Goal: Task Accomplishment & Management: Manage account settings

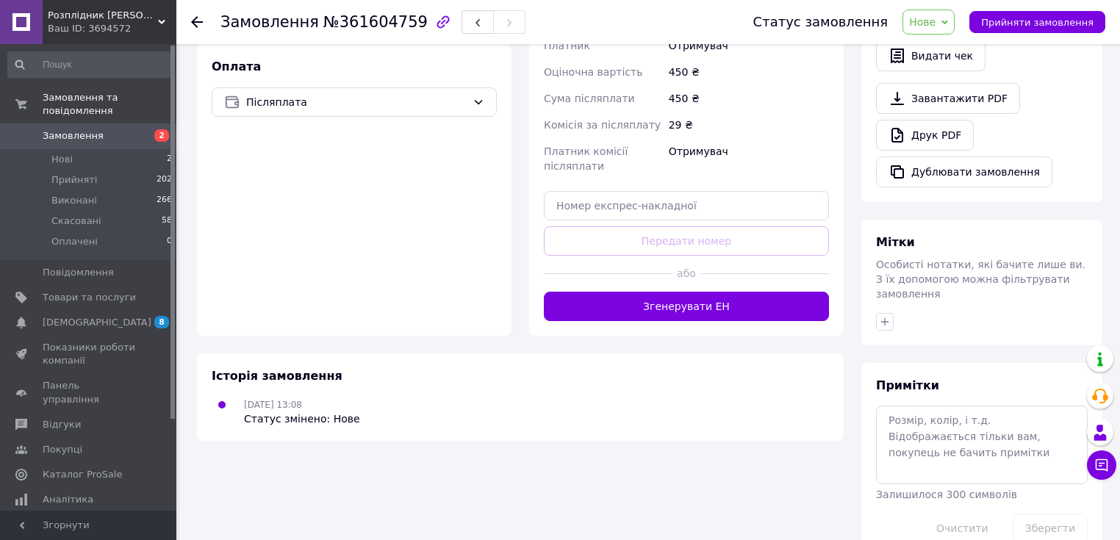
scroll to position [475, 0]
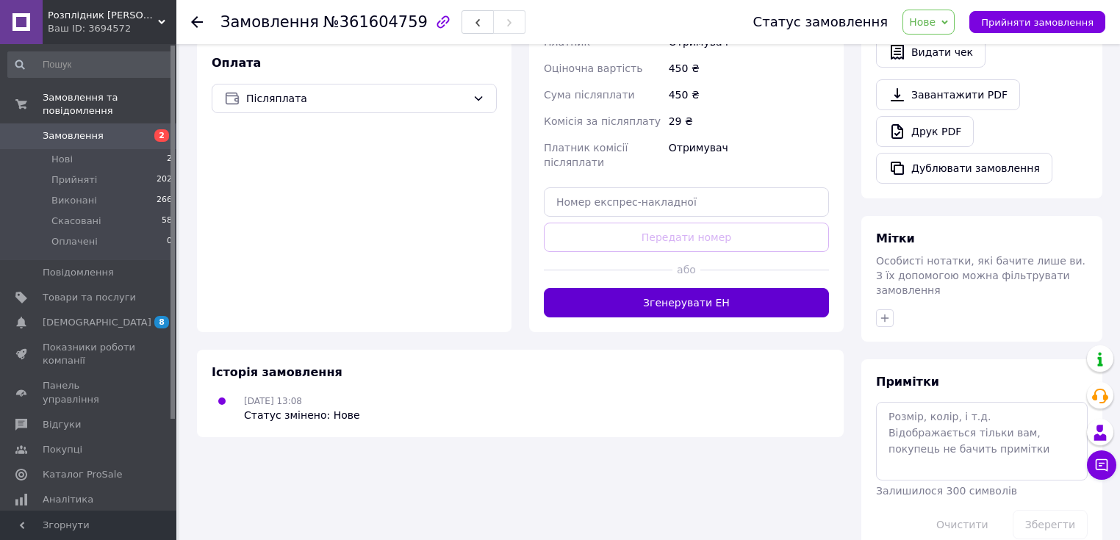
click at [673, 288] on button "Згенерувати ЕН" at bounding box center [686, 302] width 285 height 29
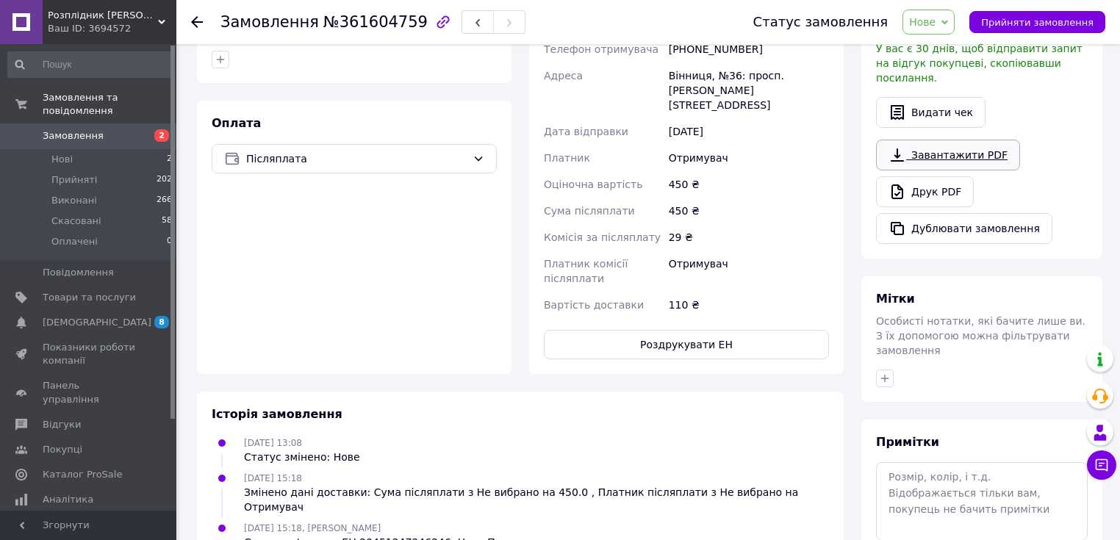
scroll to position [377, 0]
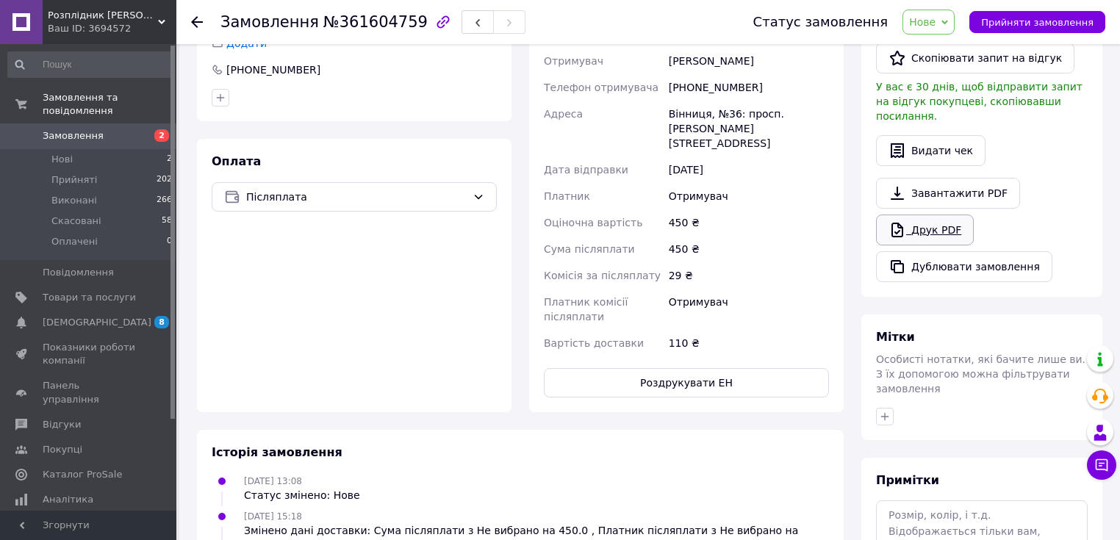
click at [933, 218] on link "Друк PDF" at bounding box center [925, 230] width 98 height 31
click at [190, 24] on div "Замовлення №361604759 Статус замовлення Нове Прийнято Виконано Скасовано Оплаче…" at bounding box center [648, 22] width 944 height 44
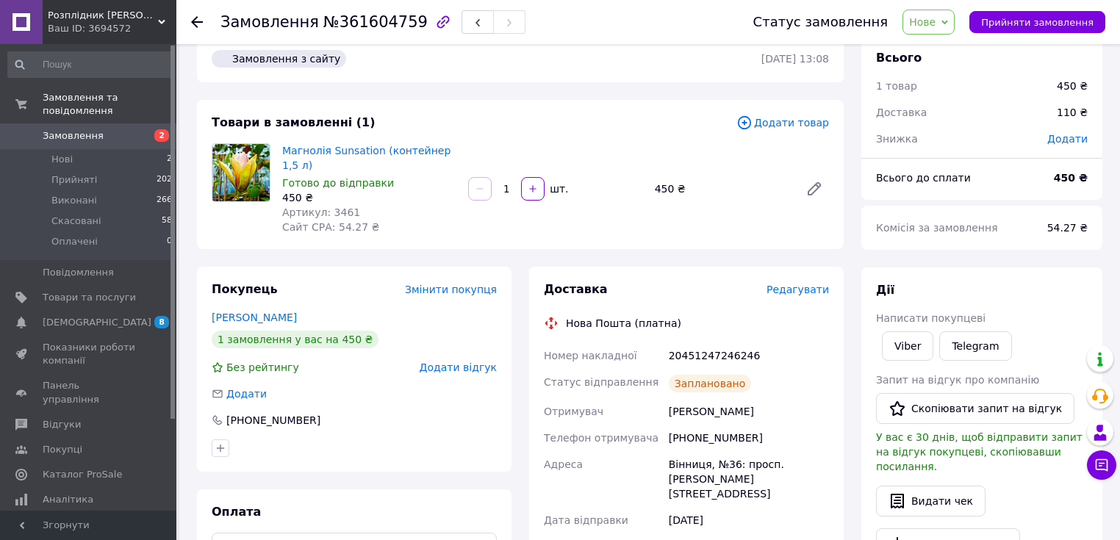
scroll to position [0, 0]
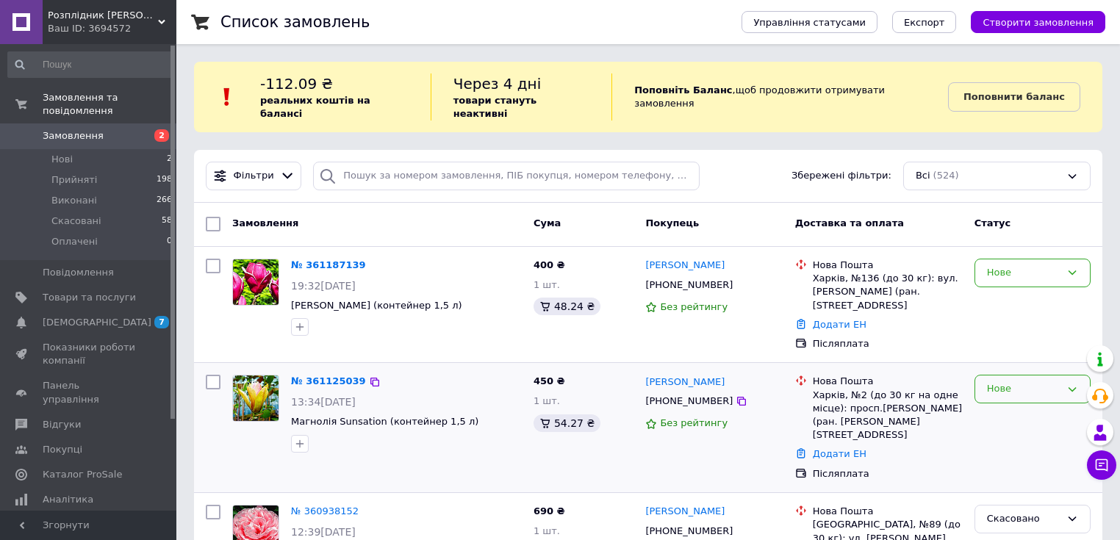
click at [1073, 384] on icon at bounding box center [1072, 390] width 12 height 12
click at [1010, 408] on li "Прийнято" at bounding box center [1032, 419] width 115 height 27
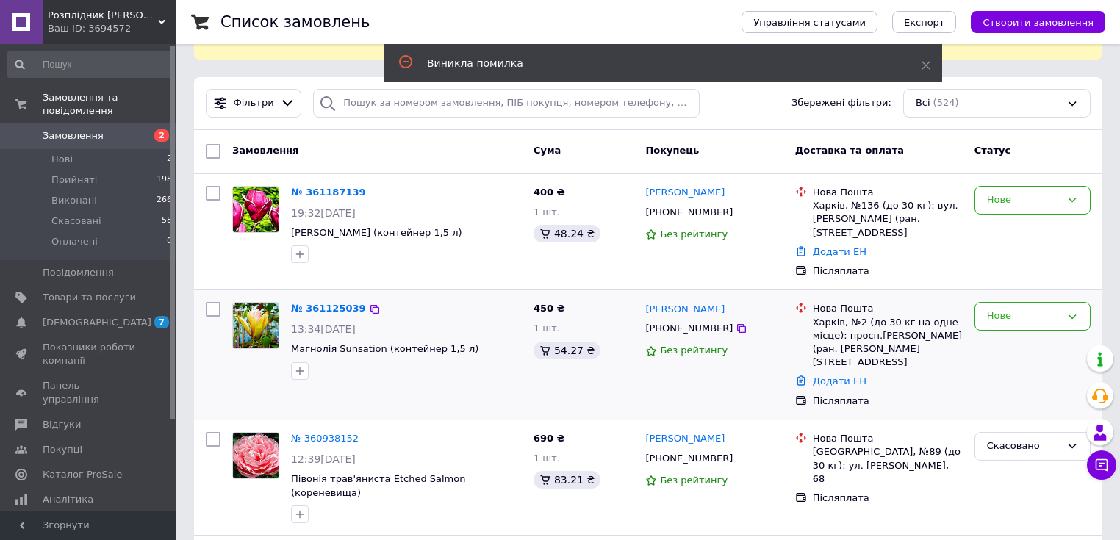
scroll to position [98, 0]
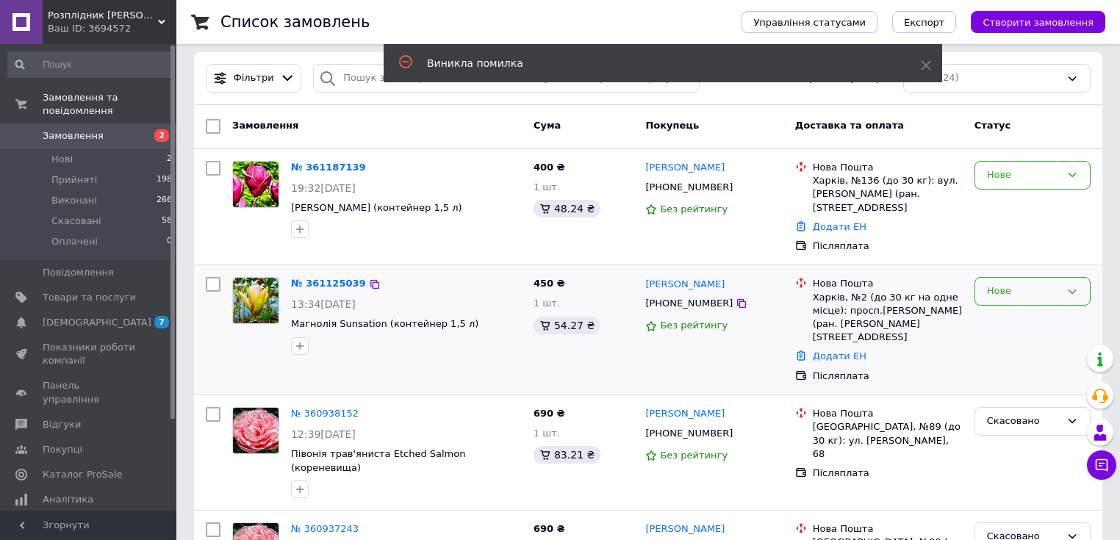
click at [1070, 286] on icon at bounding box center [1072, 292] width 12 height 12
click at [999, 319] on li "Прийнято" at bounding box center [1032, 322] width 115 height 27
click at [1075, 286] on icon at bounding box center [1072, 292] width 12 height 12
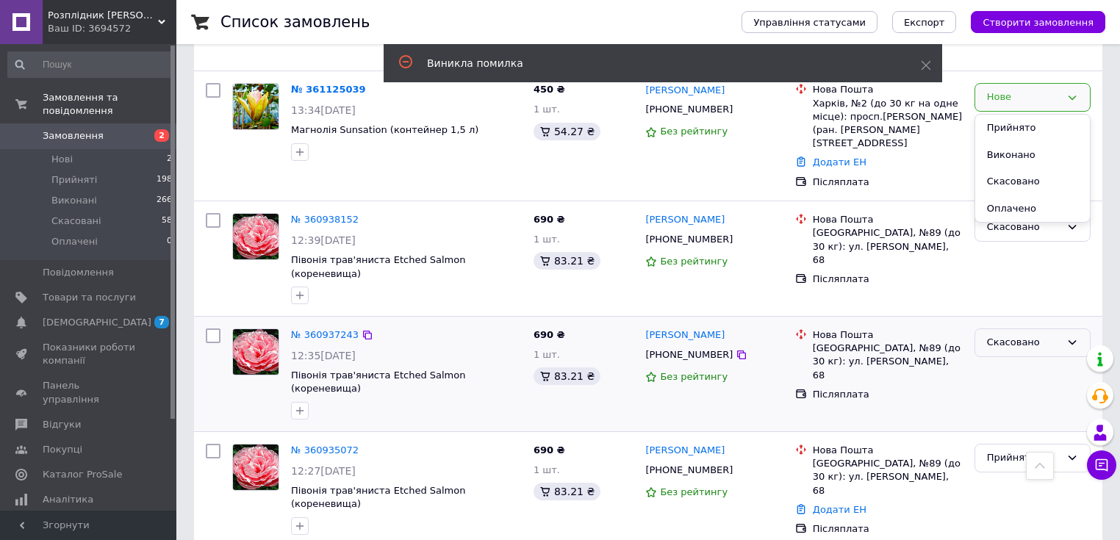
scroll to position [195, 0]
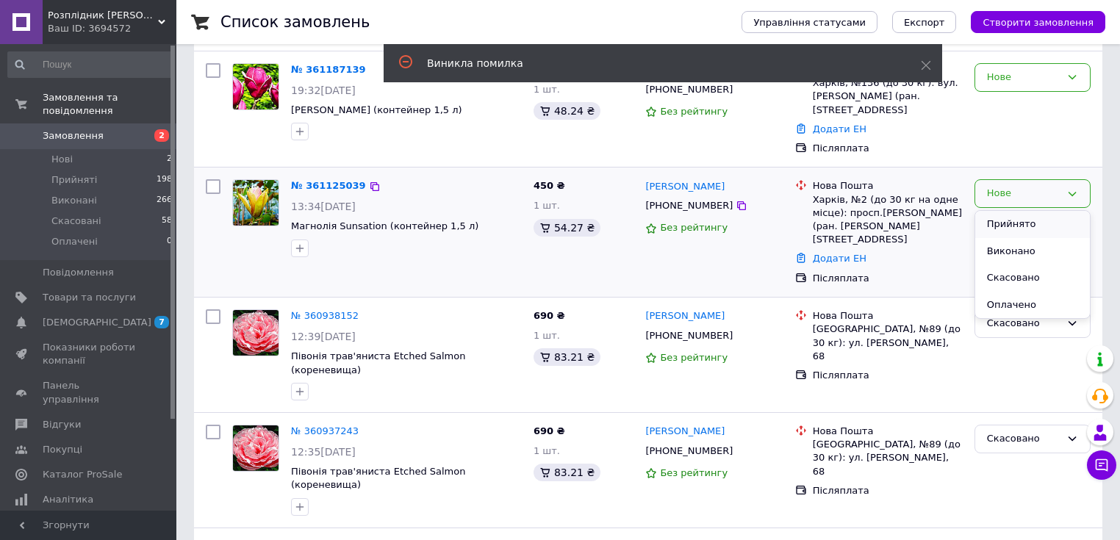
click at [1008, 212] on li "Прийнято" at bounding box center [1032, 224] width 115 height 27
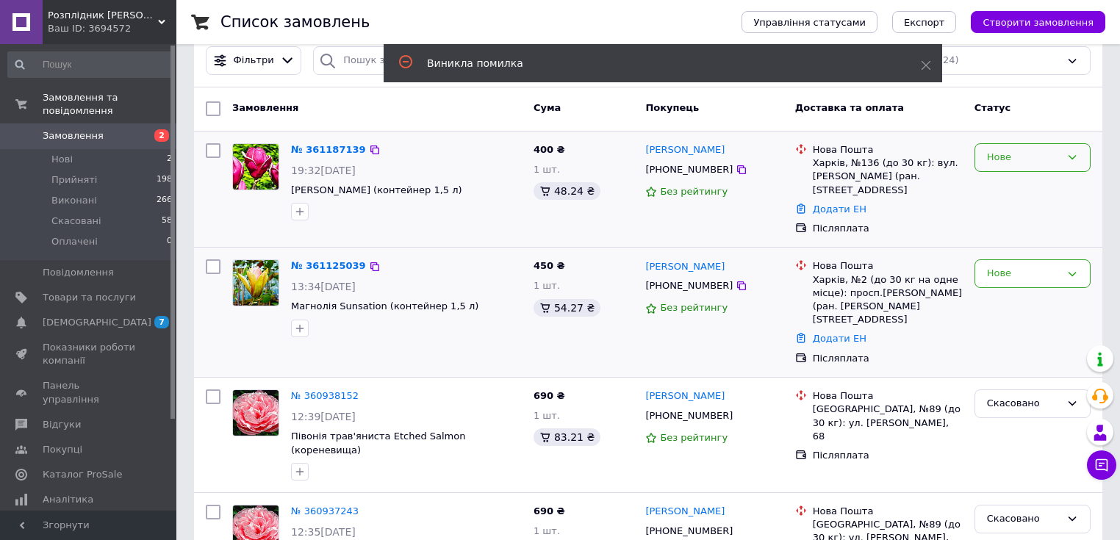
scroll to position [0, 0]
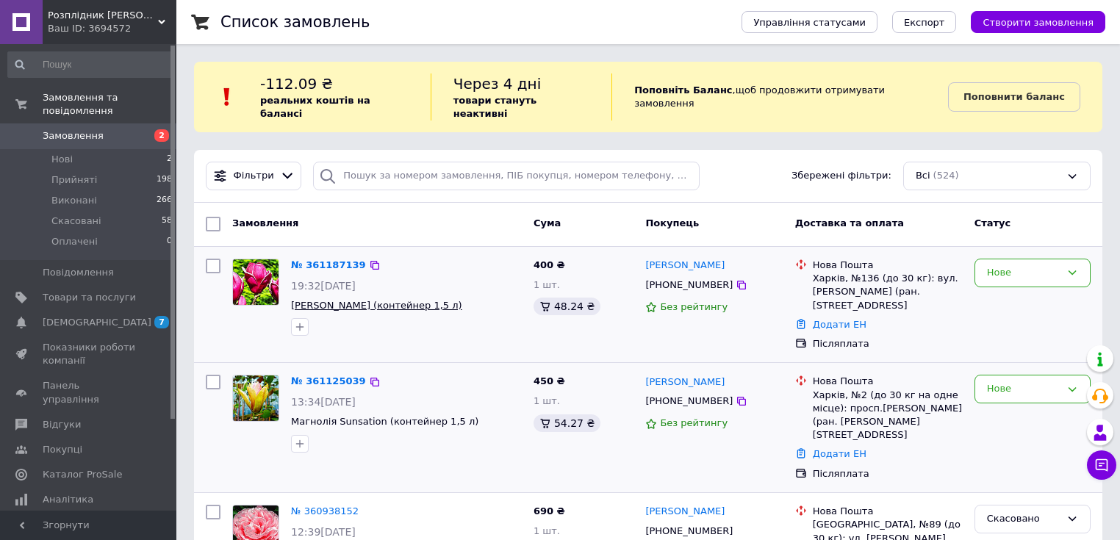
click at [361, 300] on span "[PERSON_NAME] (контейнер 1,5 л)" at bounding box center [376, 305] width 171 height 11
click at [442, 315] on div at bounding box center [406, 327] width 237 height 24
click at [407, 300] on span "[PERSON_NAME] (контейнер 1,5 л)" at bounding box center [376, 305] width 171 height 11
click at [414, 300] on span "[PERSON_NAME] (контейнер 1,5 л)" at bounding box center [376, 305] width 171 height 11
click at [416, 300] on span "[PERSON_NAME] (контейнер 1,5 л)" at bounding box center [376, 305] width 171 height 11
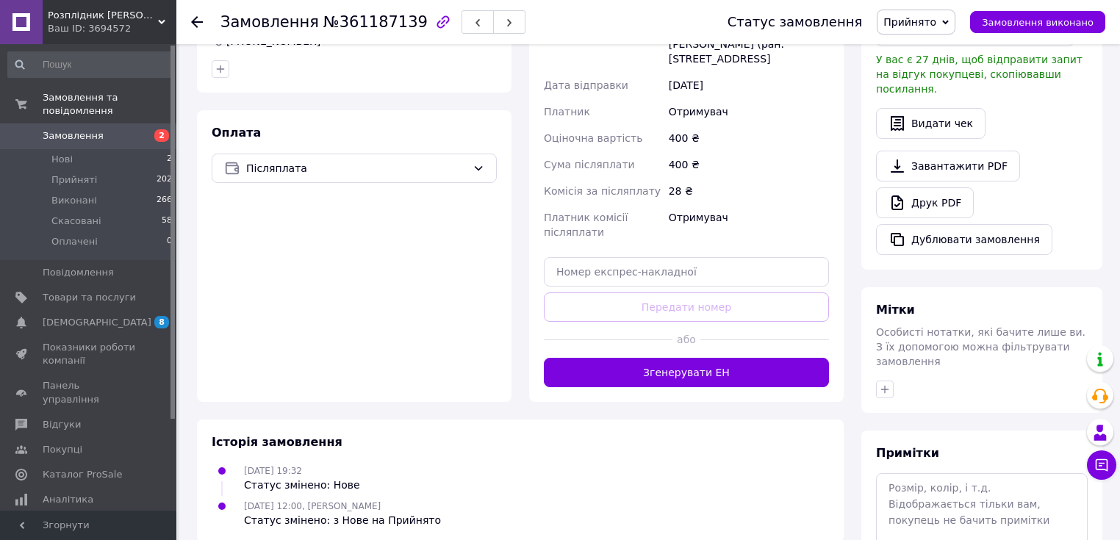
scroll to position [477, 0]
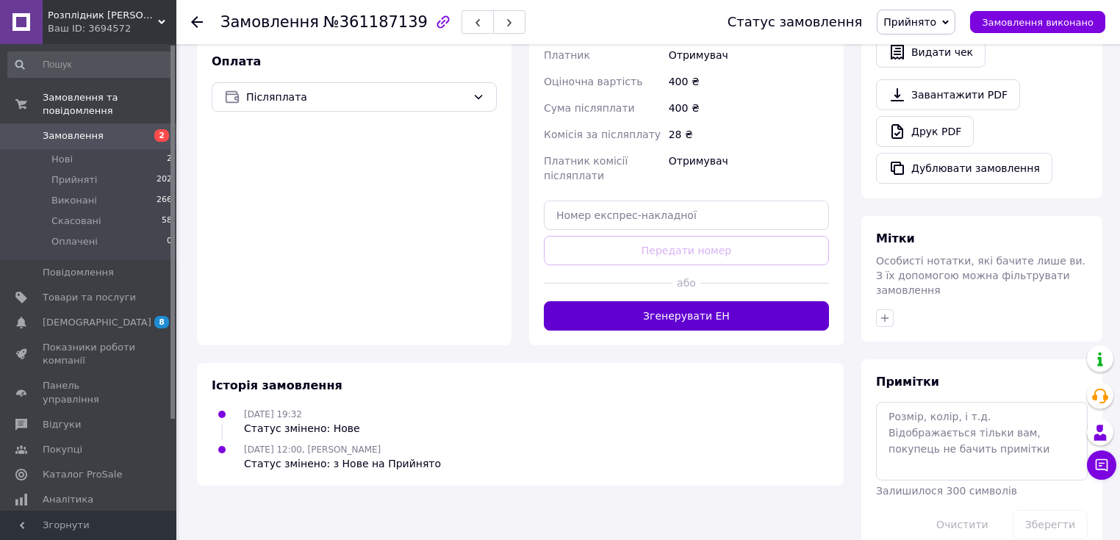
click at [705, 301] on button "Згенерувати ЕН" at bounding box center [686, 315] width 285 height 29
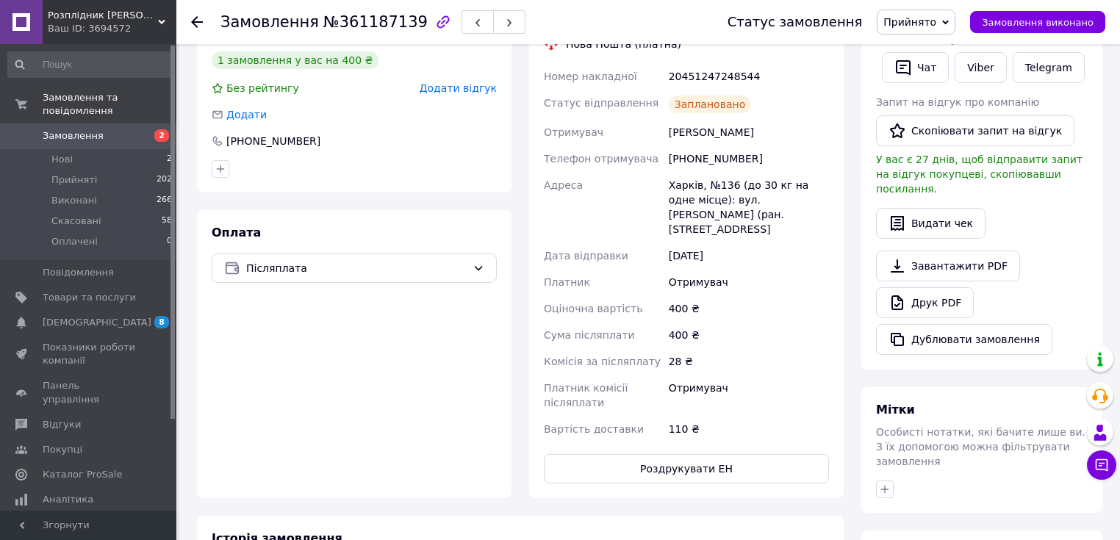
scroll to position [281, 0]
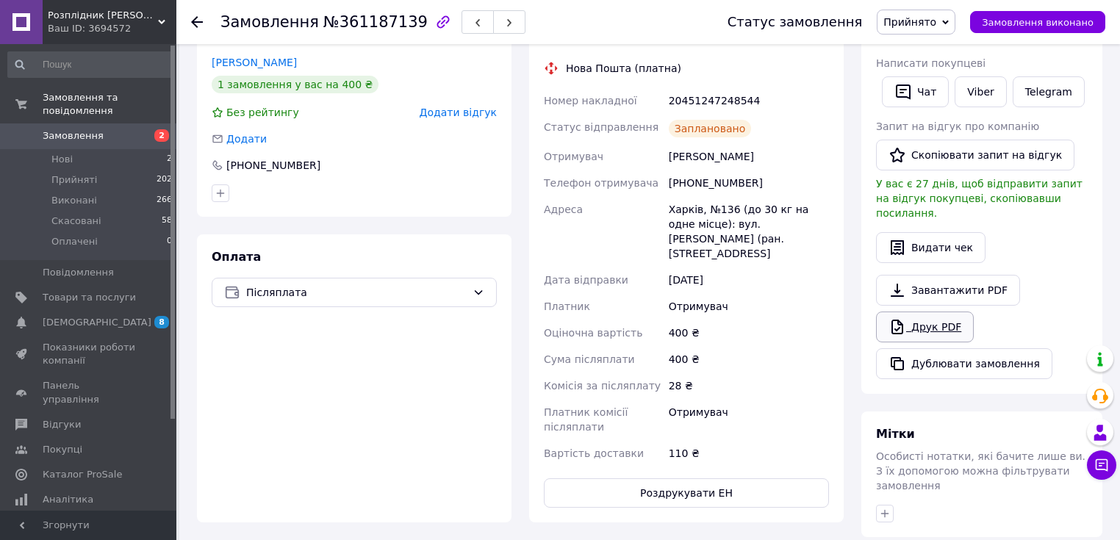
click at [944, 315] on link "Друк PDF" at bounding box center [925, 327] width 98 height 31
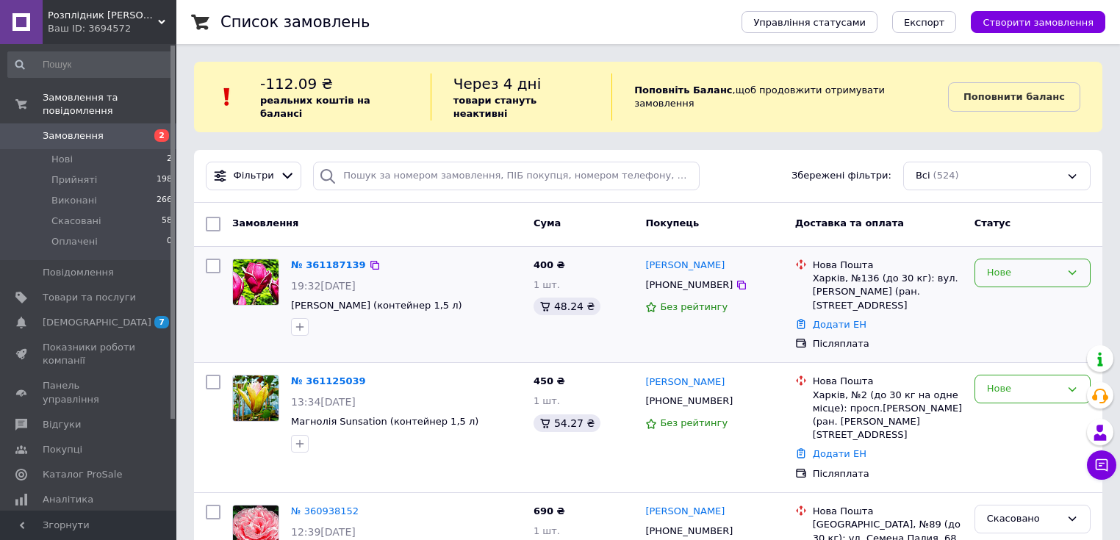
click at [1070, 267] on icon at bounding box center [1072, 273] width 12 height 12
click at [1038, 290] on li "Прийнято" at bounding box center [1032, 303] width 115 height 27
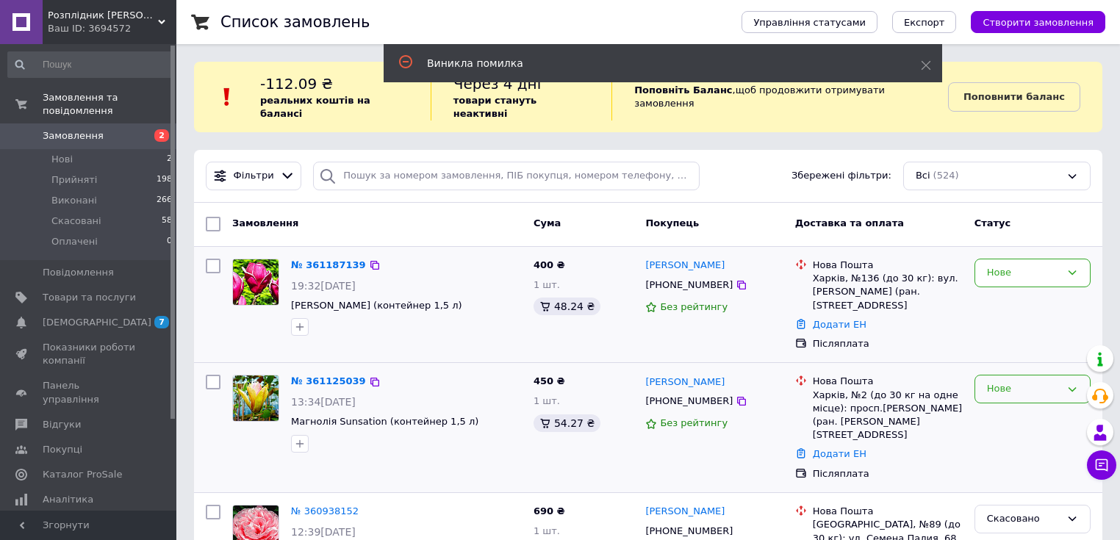
click at [1070, 384] on icon at bounding box center [1072, 390] width 12 height 12
click at [1019, 406] on li "Прийнято" at bounding box center [1032, 419] width 115 height 27
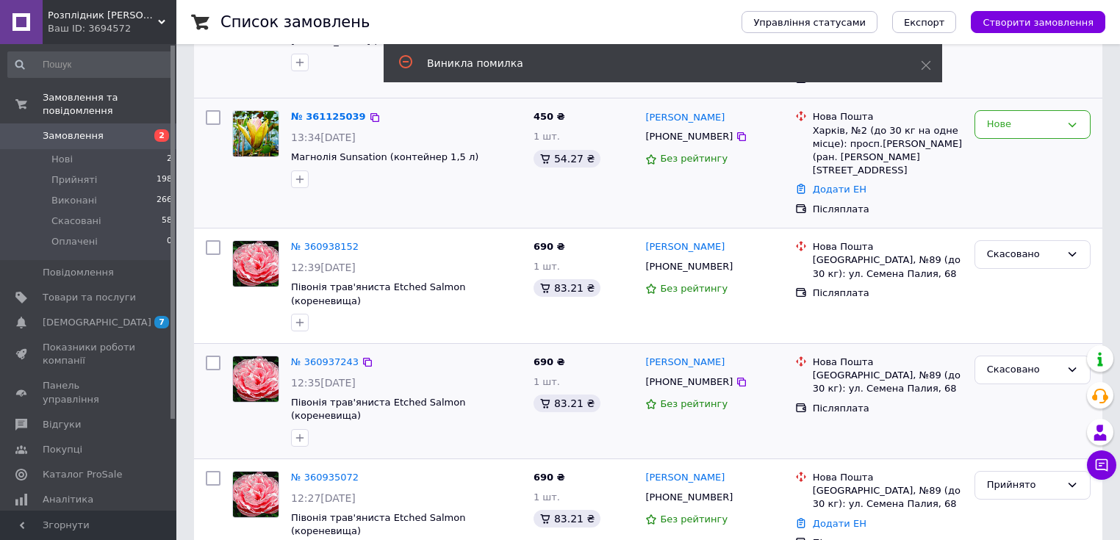
scroll to position [294, 0]
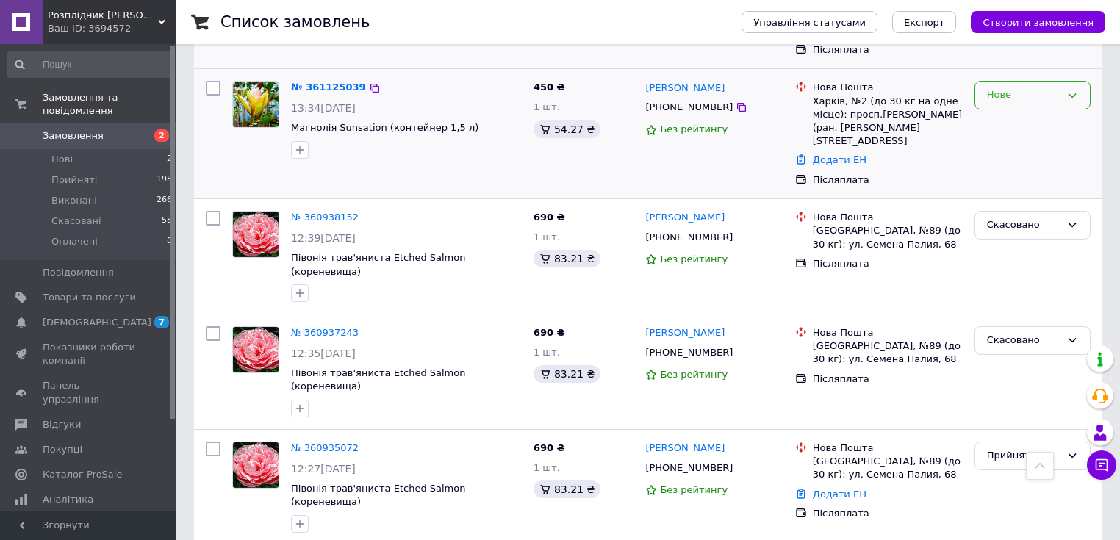
click at [1060, 87] on div "Нове" at bounding box center [1023, 94] width 73 height 15
click at [1051, 112] on li "Прийнято" at bounding box center [1032, 125] width 115 height 27
click at [1051, 109] on div "Нове Прийнято Виконано Скасовано Оплачено" at bounding box center [1033, 134] width 128 height 118
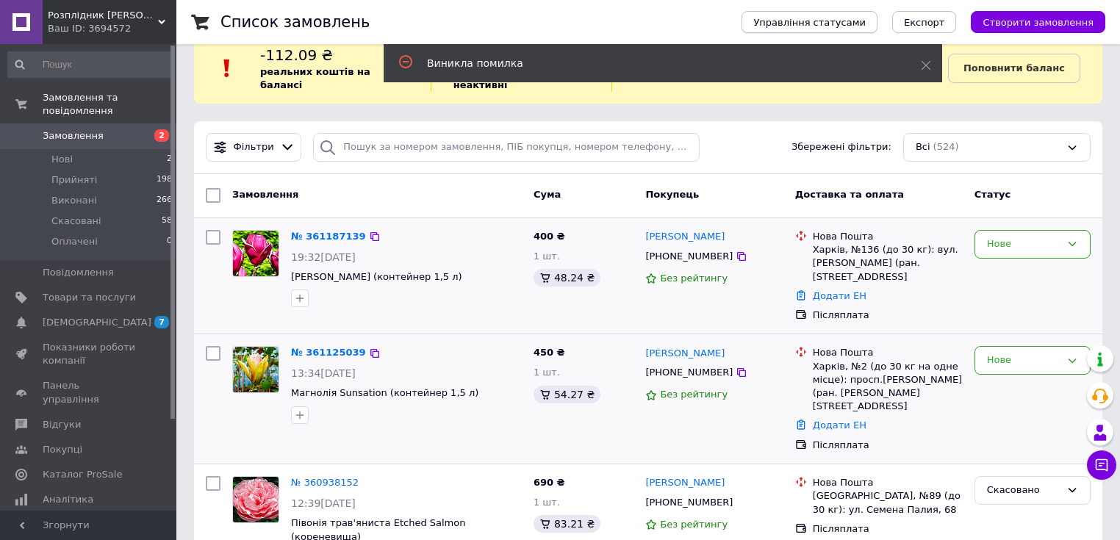
scroll to position [0, 0]
